Goal: Communication & Community: Participate in discussion

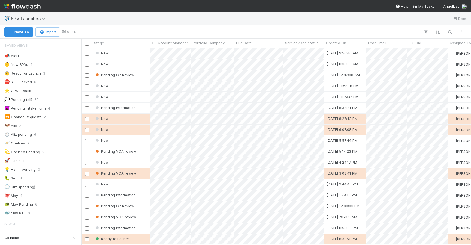
scroll to position [0, 0]
click at [447, 34] on button "button" at bounding box center [450, 31] width 10 height 7
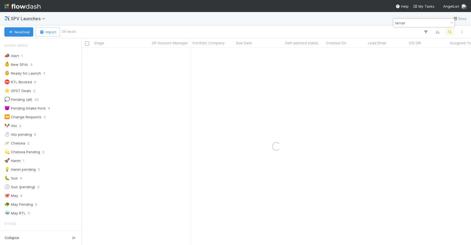
type input "terran"
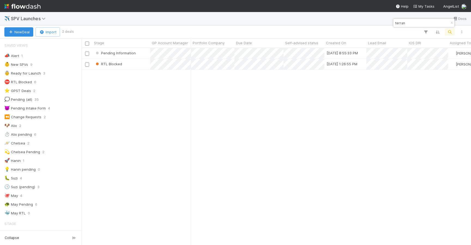
scroll to position [196, 390]
click at [137, 65] on div "RTL Blocked" at bounding box center [121, 64] width 58 height 11
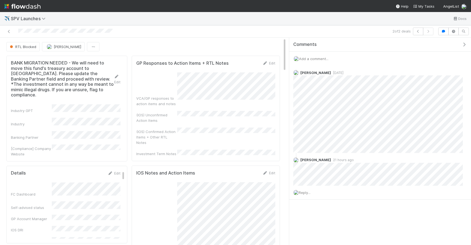
click at [303, 57] on span "Add a comment..." at bounding box center [313, 58] width 29 height 4
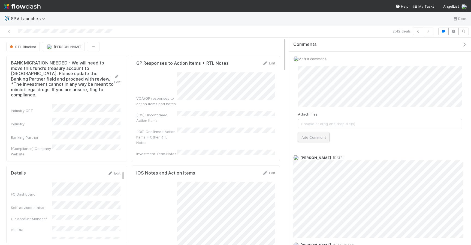
click at [309, 141] on button "Add Comment" at bounding box center [314, 137] width 32 height 9
